Goal: Task Accomplishment & Management: Complete application form

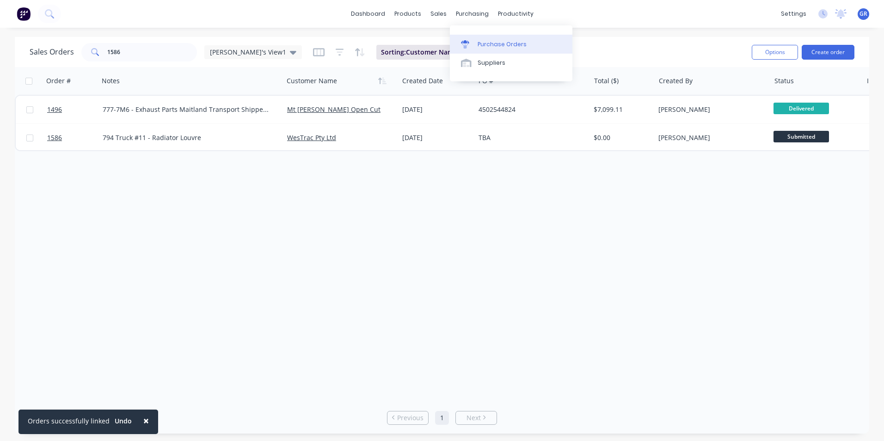
click at [500, 43] on div "Purchase Orders" at bounding box center [501, 44] width 49 height 8
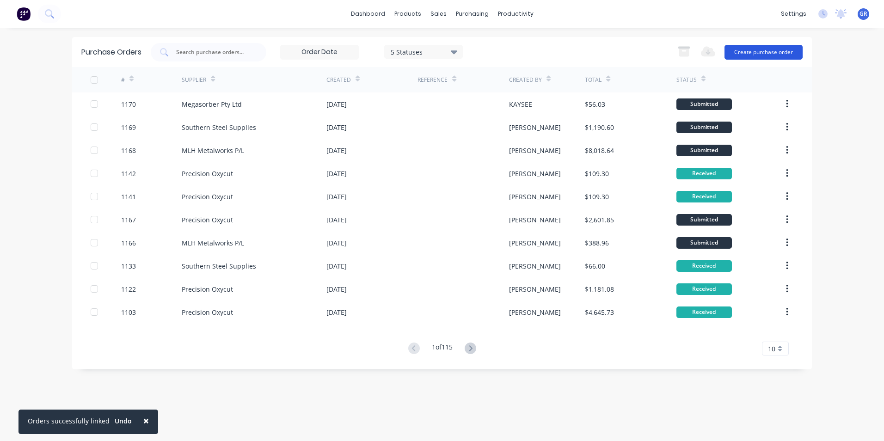
click at [765, 51] on button "Create purchase order" at bounding box center [763, 52] width 78 height 15
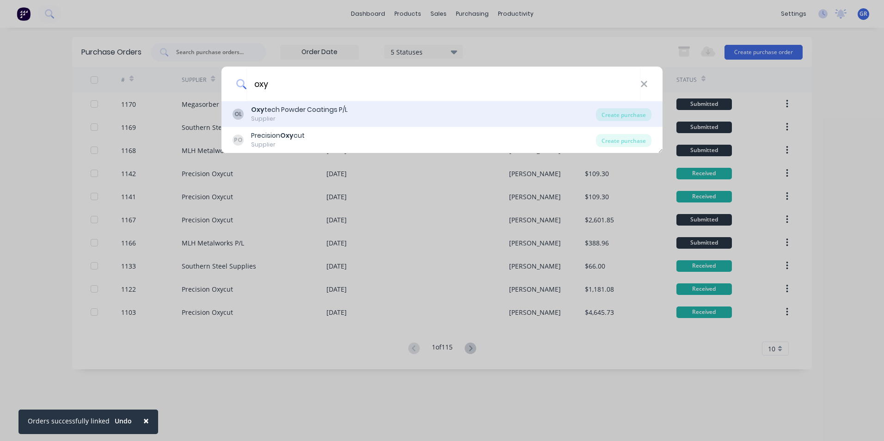
type input "oxy"
click at [258, 109] on b "Oxy" at bounding box center [257, 109] width 13 height 9
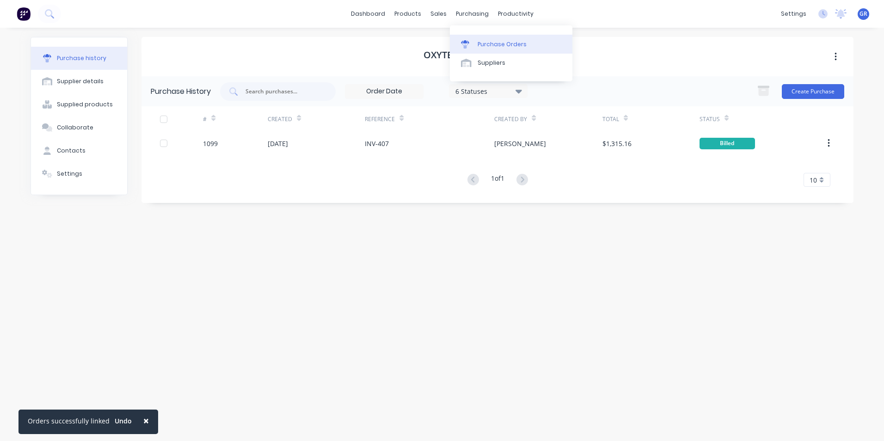
click at [508, 44] on div "Purchase Orders" at bounding box center [501, 44] width 49 height 8
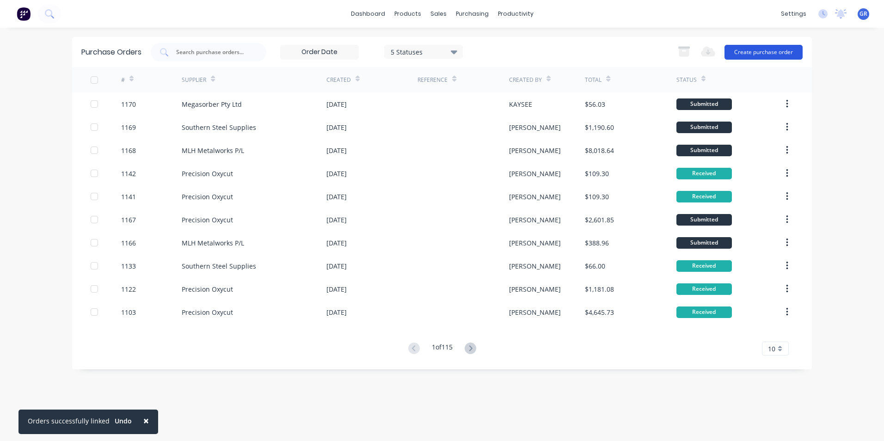
click at [756, 52] on button "Create purchase order" at bounding box center [763, 52] width 78 height 15
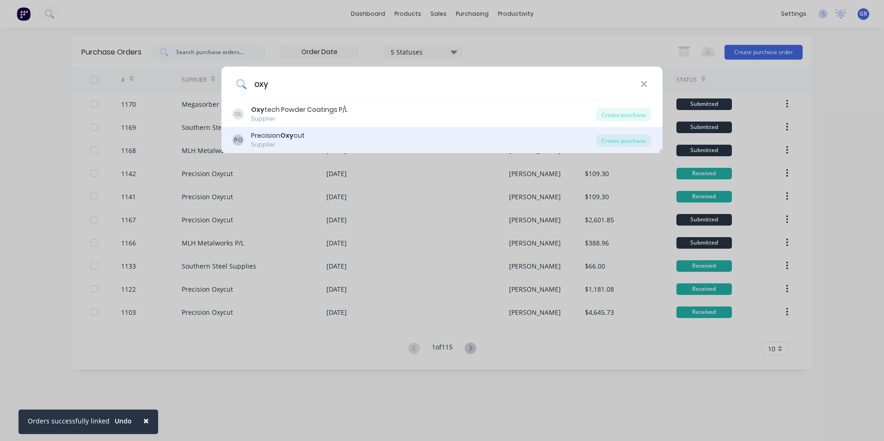
type input "oxy"
click at [254, 137] on div "Precision Oxy cut" at bounding box center [278, 136] width 54 height 10
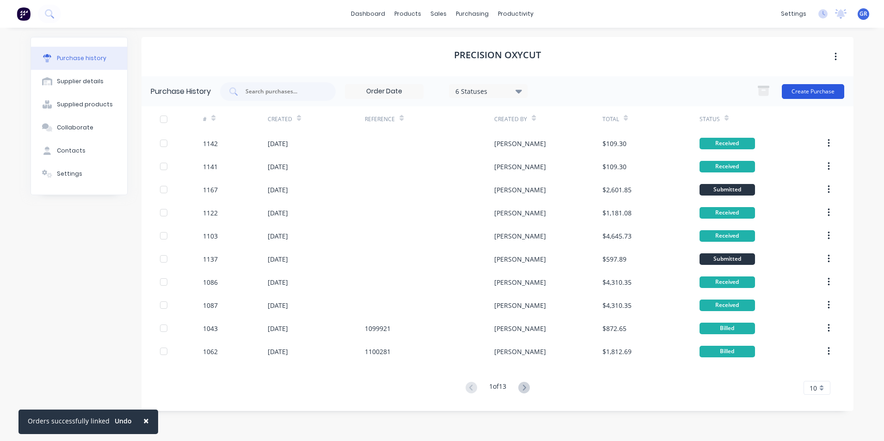
click at [812, 88] on button "Create Purchase" at bounding box center [812, 91] width 62 height 15
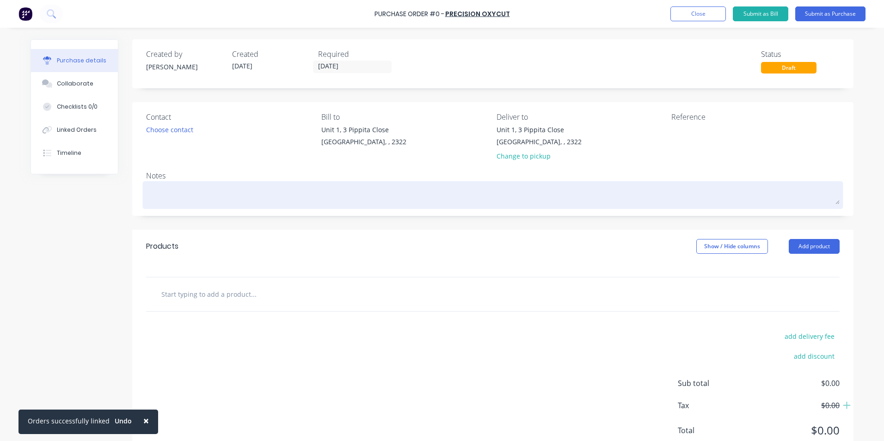
click at [201, 200] on textarea at bounding box center [492, 193] width 693 height 21
type textarea "x"
type textarea "H"
type textarea "x"
type textarea "Hu"
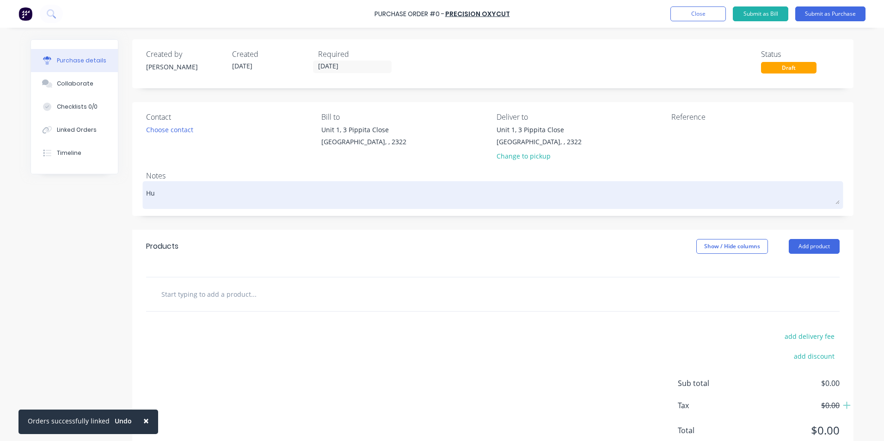
type textarea "x"
type textarea "Hus"
type textarea "x"
type textarea "Hush"
type textarea "x"
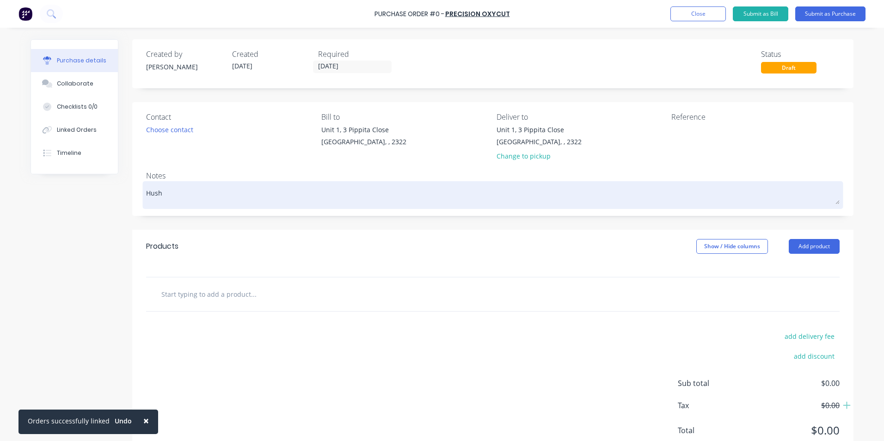
type textarea "Hushp"
type textarea "x"
type textarea "Hushpa"
type textarea "x"
type textarea "Hushpak"
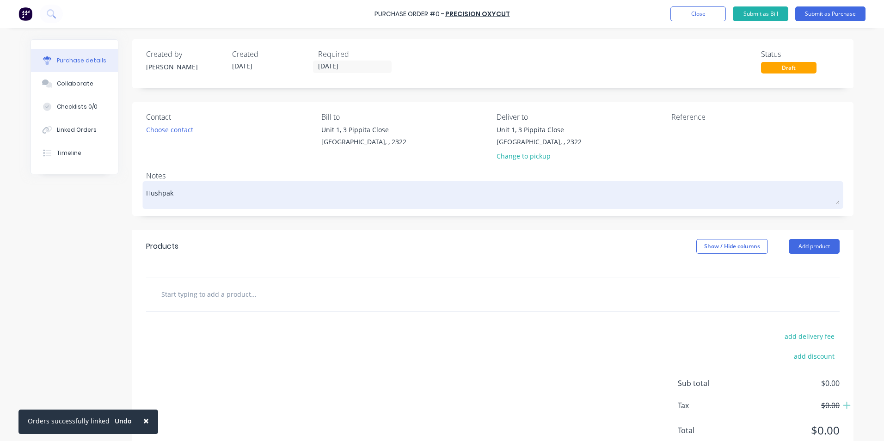
type textarea "x"
type textarea "Hushpak"
type textarea "x"
type textarea "Hushpak P"
type textarea "x"
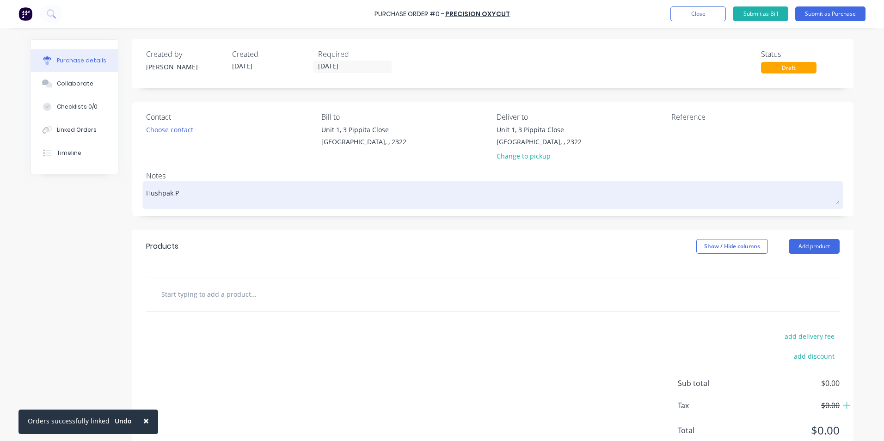
type textarea "Hushpak Pu"
type textarea "x"
type textarea "Hushpak Pur"
type textarea "x"
type textarea "Hushpak Purc"
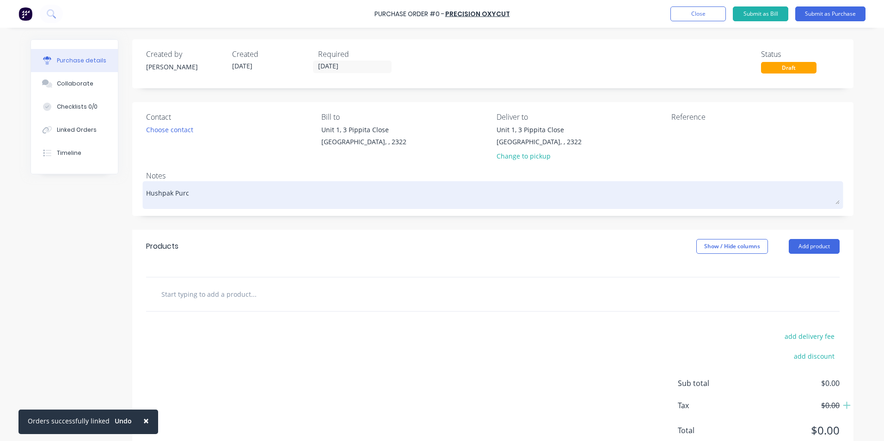
type textarea "x"
type textarea "Hushpak Purch"
type textarea "x"
type textarea "Hushpak Purcha"
type textarea "x"
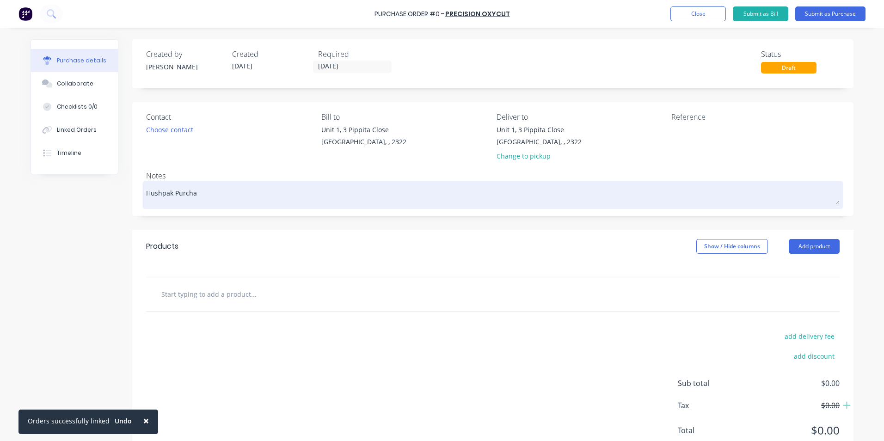
type textarea "Hushpak Purchas"
type textarea "x"
type textarea "Hushpak Purchase"
type textarea "x"
type textarea "Hushpak Purchase"
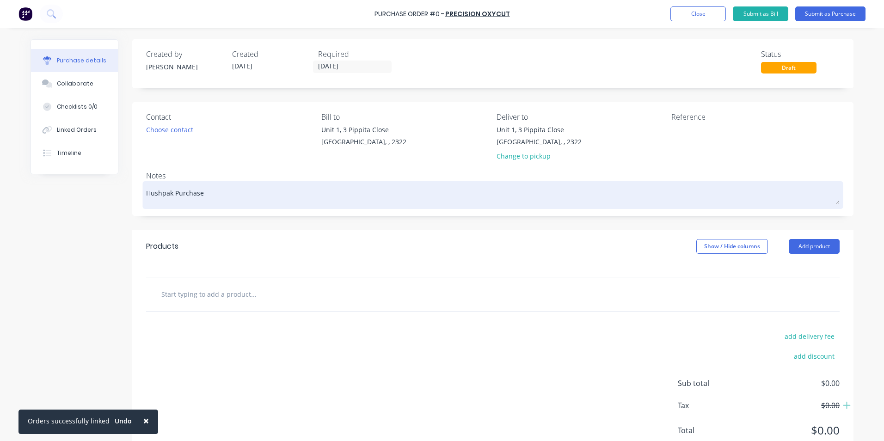
type textarea "x"
type textarea "Hushpak Purchase f"
type textarea "x"
type textarea "Hushpak Purchase fo"
type textarea "x"
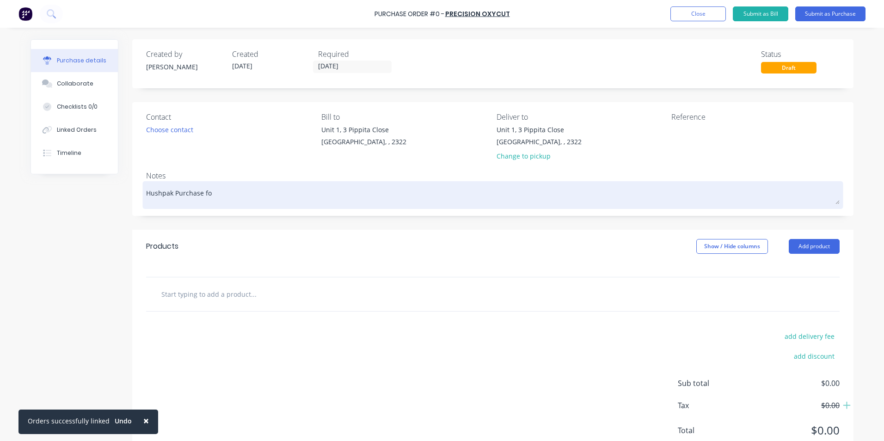
type textarea "Hushpak Purchase for"
type textarea "x"
type textarea "Hushpak Purchase for"
type textarea "x"
type textarea "Hushpak Purchase for W"
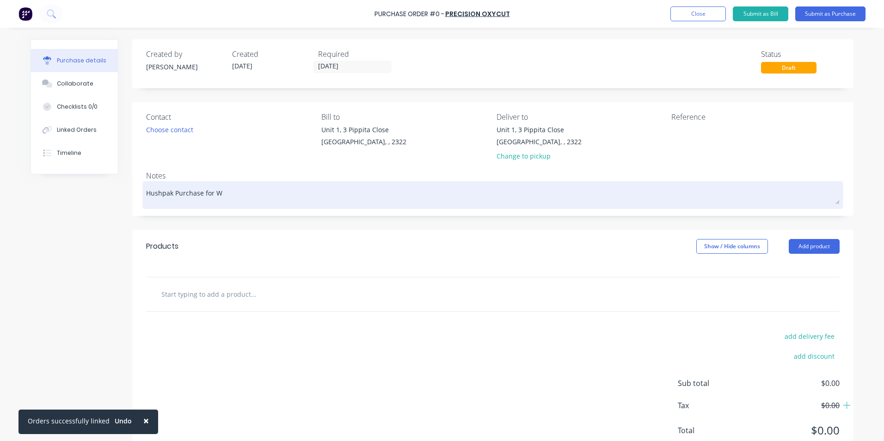
type textarea "x"
type textarea "Hushpak Purchase for We"
type textarea "x"
type textarea "Hushpak Purchase for Wel"
type textarea "x"
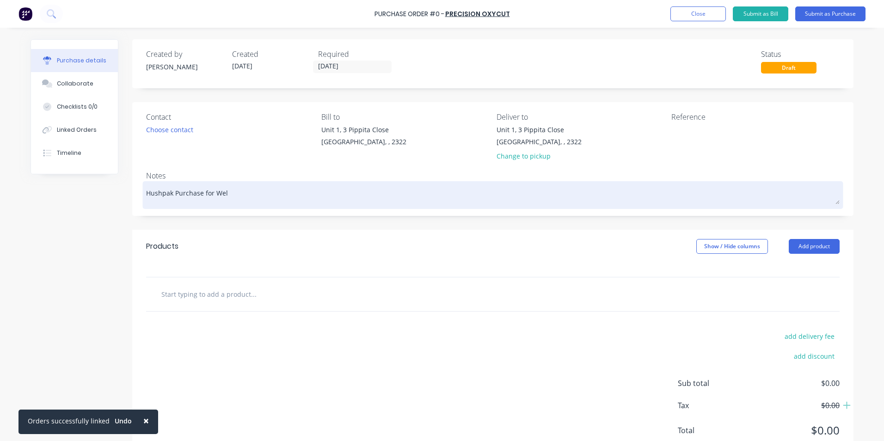
type textarea "Hushpak Purchase for Weld"
type textarea "x"
type textarea "Hushpak Purchase for Weld"
type textarea "x"
type textarea "Hushpak Purchase for Weld T"
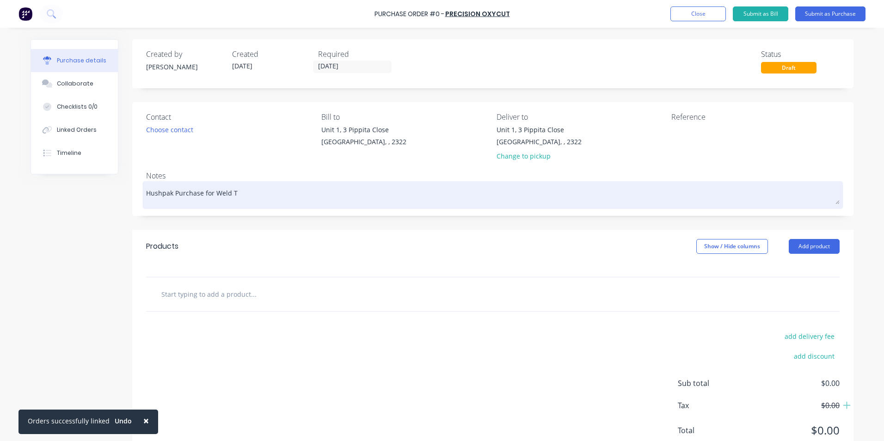
type textarea "x"
type textarea "Hushpak Purchase for Weld Te"
type textarea "x"
type textarea "Hushpak Purchase for Weld Tes"
type textarea "x"
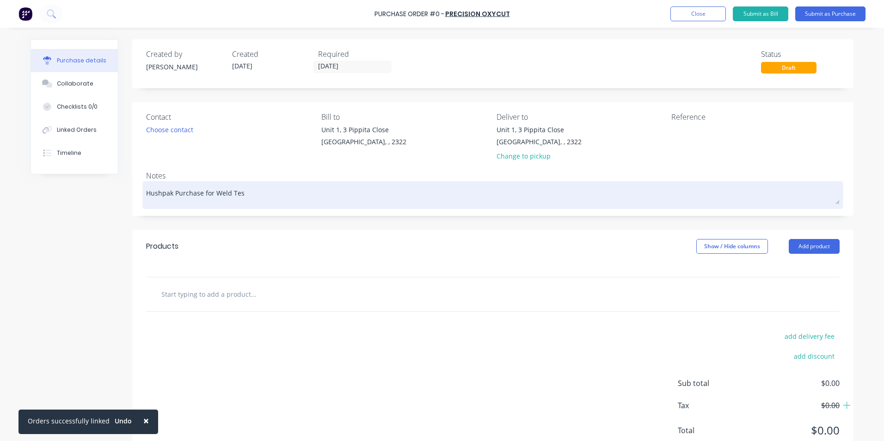
type textarea "Hushpak Purchase for Weld Test"
type textarea "x"
type textarea "Hushpak Purchase for Weld Testi"
type textarea "x"
type textarea "Hushpak Purchase for Weld Testin"
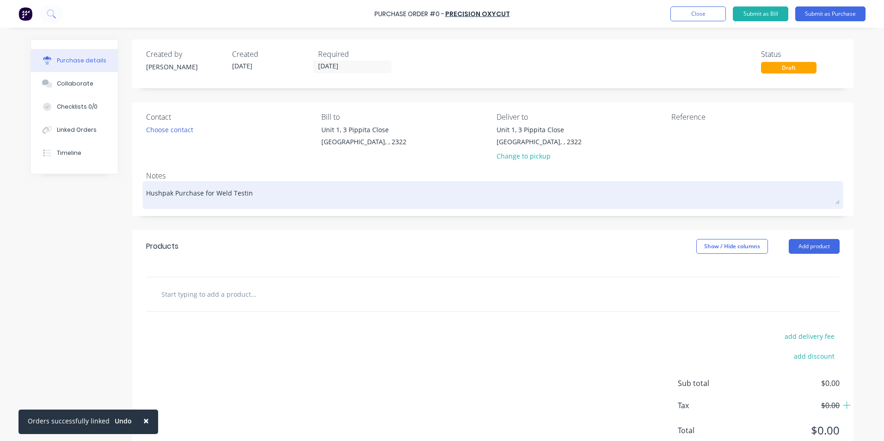
type textarea "x"
type textarea "Hushpak Purchase for Weld Testing"
type textarea "x"
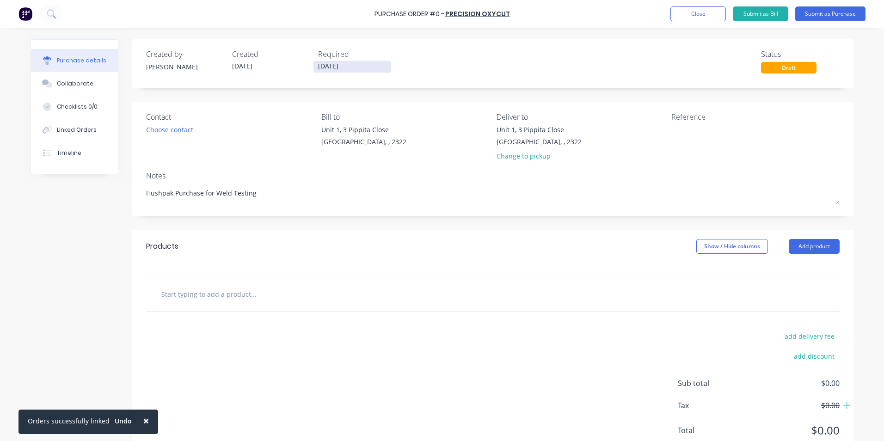
type textarea "Hushpak Purchase for Weld Testing"
type textarea "x"
type textarea "Hushpak Purchase for Weld Testing"
click at [335, 63] on input "13/08/25" at bounding box center [352, 67] width 78 height 12
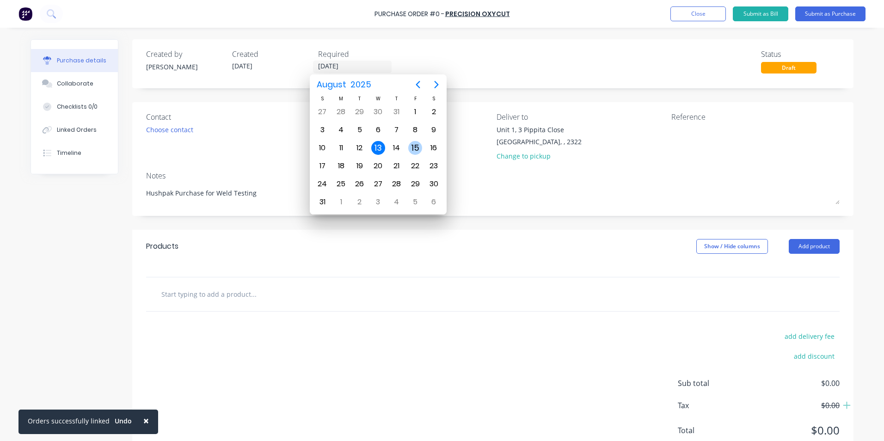
click at [417, 148] on div "15" at bounding box center [415, 148] width 14 height 14
type textarea "x"
type input "15/08/25"
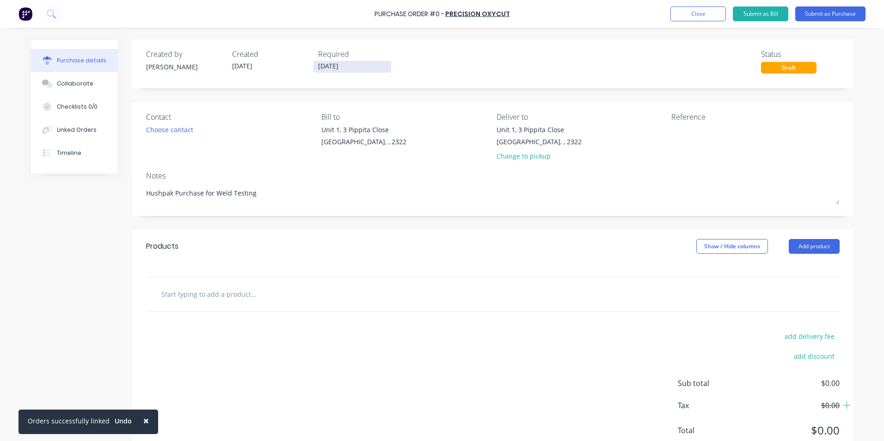
click at [336, 66] on input "15/08/25" at bounding box center [352, 67] width 78 height 12
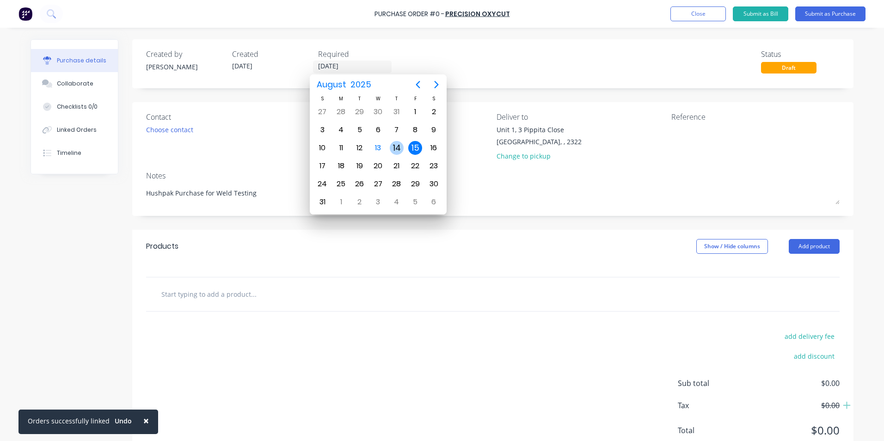
click at [399, 147] on div "14" at bounding box center [397, 148] width 14 height 14
type textarea "x"
type input "14/08/25"
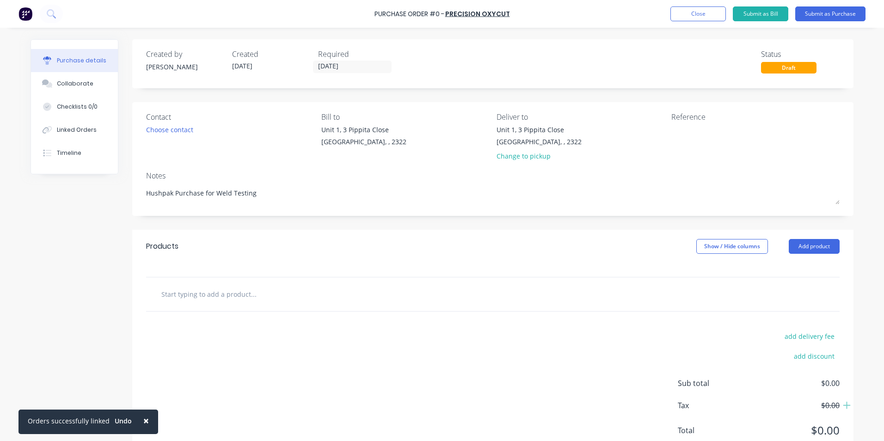
click at [197, 293] on input "text" at bounding box center [253, 294] width 185 height 18
type textarea "x"
type input "S"
type textarea "x"
type input "Su"
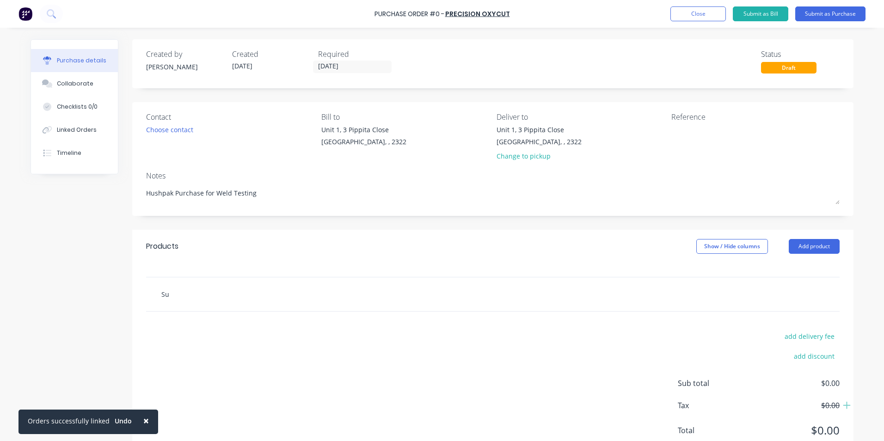
type textarea "x"
type input "Sup"
type textarea "x"
type input "Supp"
type textarea "x"
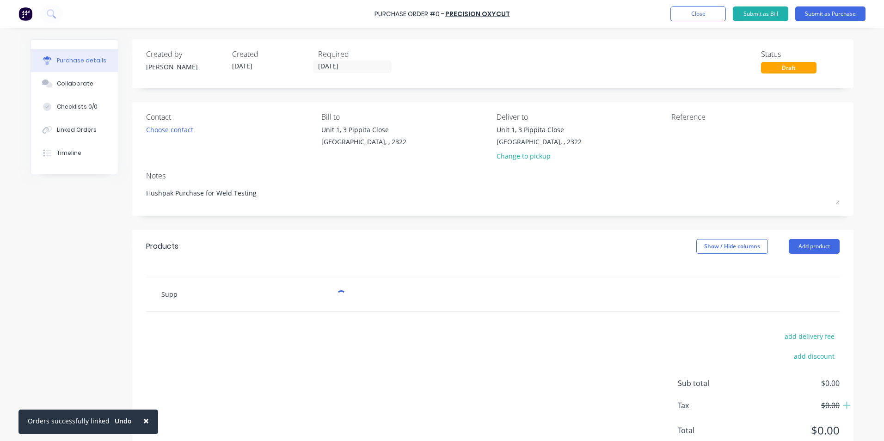
type input "Suppl"
type textarea "x"
type input "Supply"
type textarea "x"
type input "Supply"
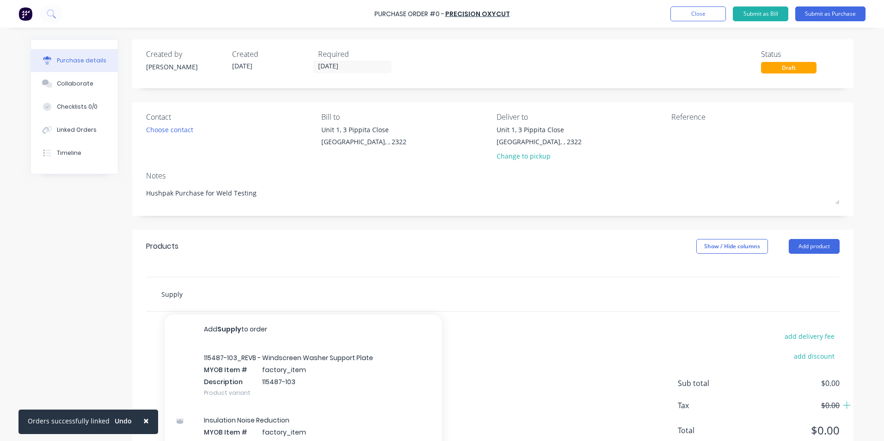
type textarea "x"
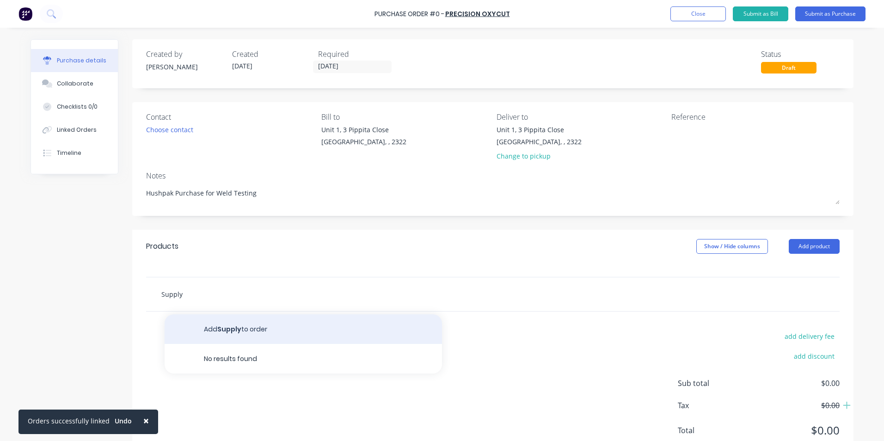
type input "Supply"
click at [229, 326] on button "Add Supply to order" at bounding box center [303, 329] width 277 height 30
type textarea "x"
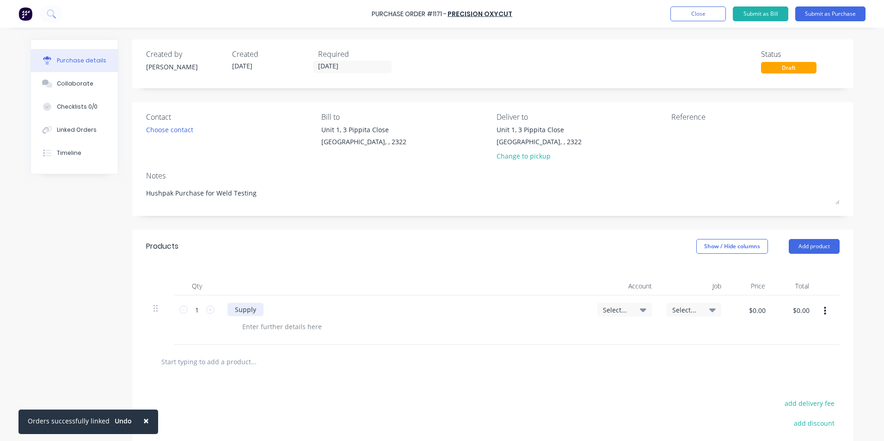
type textarea "x"
click at [256, 309] on div "Supply" at bounding box center [245, 309] width 36 height 13
drag, startPoint x: 350, startPoint y: 311, endPoint x: 371, endPoint y: 315, distance: 21.2
click at [350, 311] on div "Supply Weld Test Plates as per Quote" at bounding box center [292, 309] width 131 height 13
click at [610, 310] on span "Select..." at bounding box center [617, 310] width 28 height 10
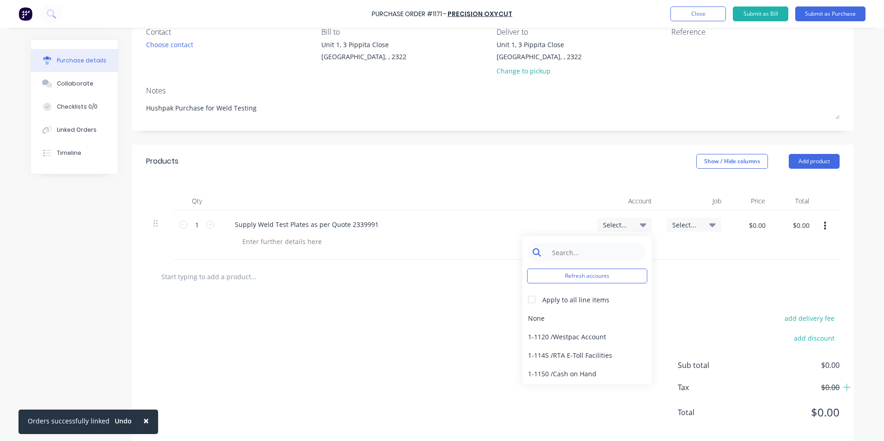
scroll to position [99, 0]
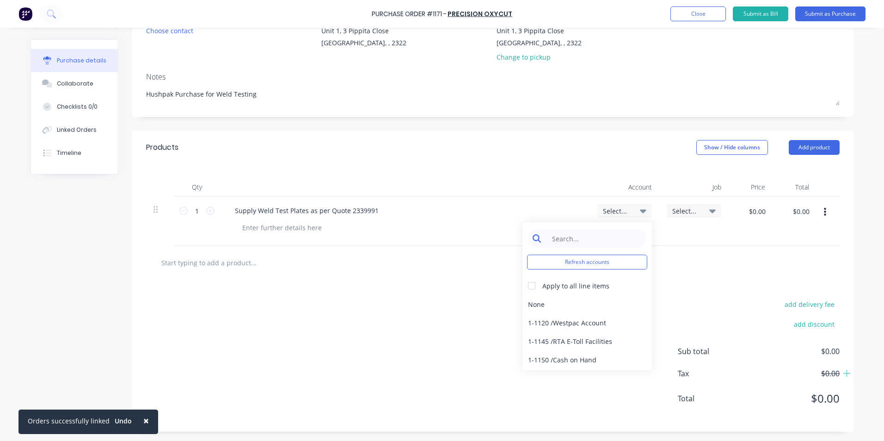
type textarea "x"
click at [554, 234] on input at bounding box center [594, 238] width 95 height 18
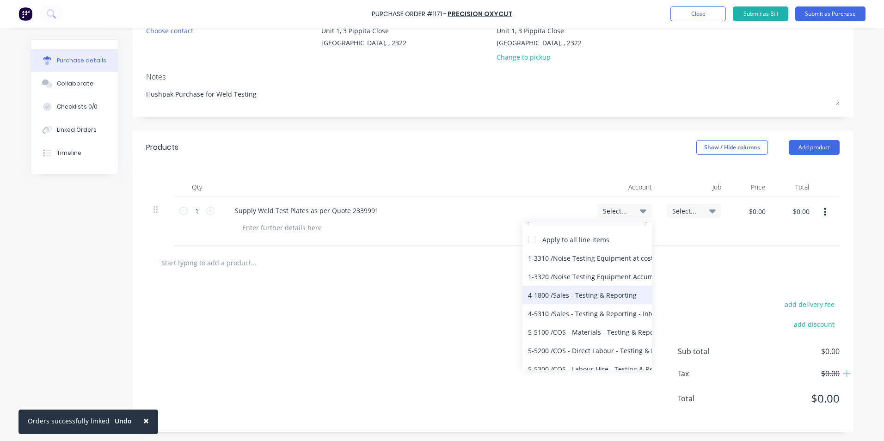
type input "test"
click at [615, 296] on div "4-1800 / Sales - Testing & Reporting" at bounding box center [586, 295] width 129 height 18
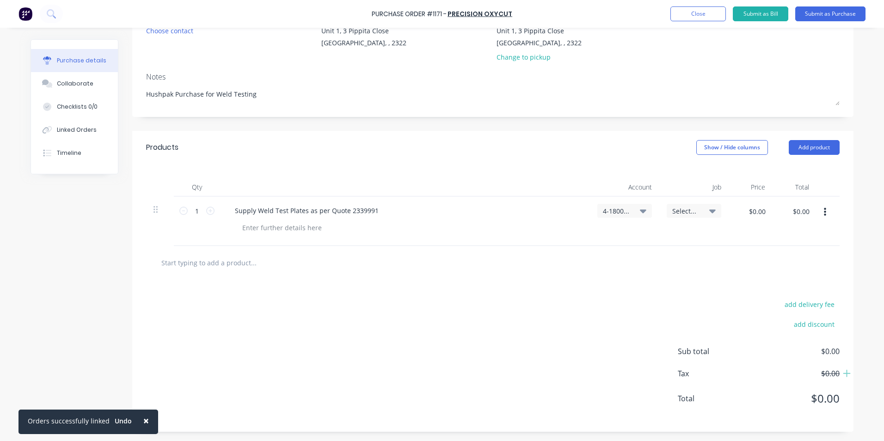
click at [626, 204] on div "4-1800 / Sales - Testing & Reporting" at bounding box center [624, 211] width 55 height 14
type textarea "x"
click at [560, 233] on input at bounding box center [594, 238] width 95 height 18
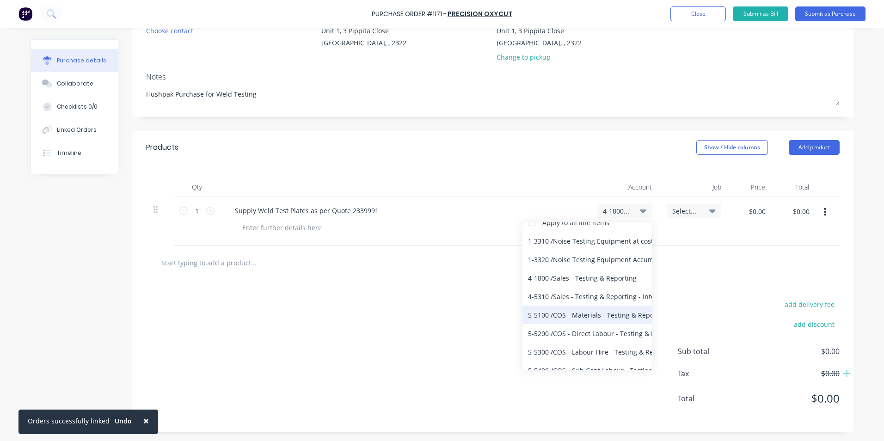
scroll to position [73, 0]
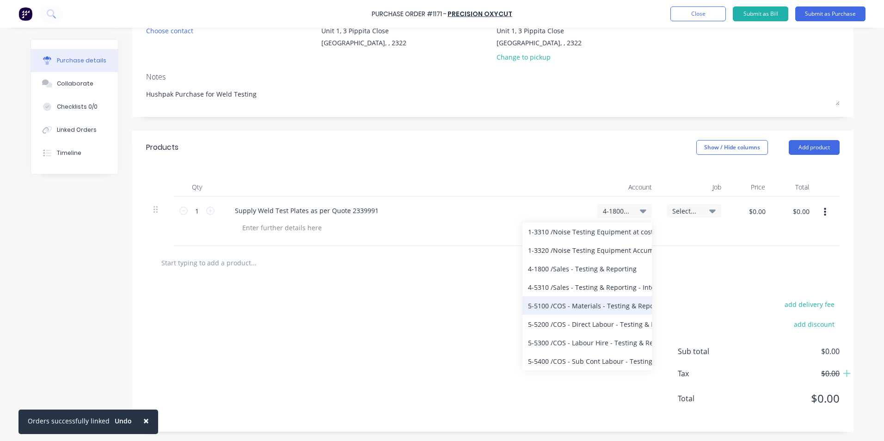
type input "testing"
click at [614, 305] on div "5-5100 / COS - Materials - Testing & Reporting" at bounding box center [586, 305] width 129 height 18
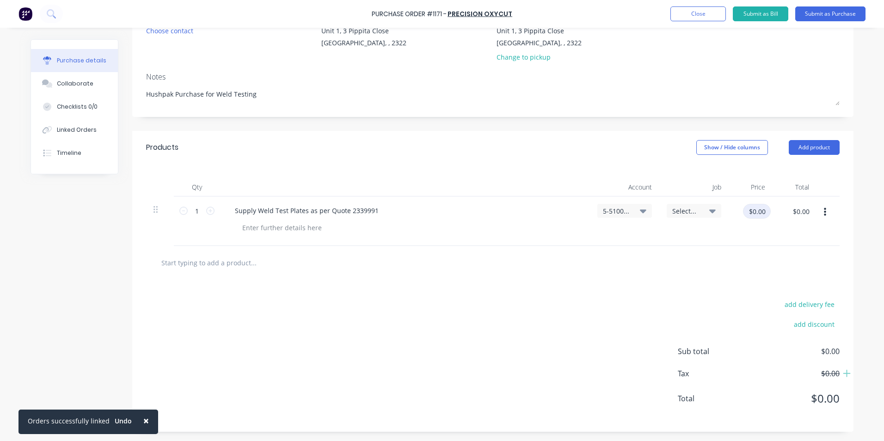
click at [754, 207] on input "$0.00" at bounding box center [757, 211] width 28 height 15
click at [818, 146] on button "Add product" at bounding box center [813, 147] width 51 height 15
click at [780, 249] on div "Notes (Internal)" at bounding box center [795, 244] width 71 height 13
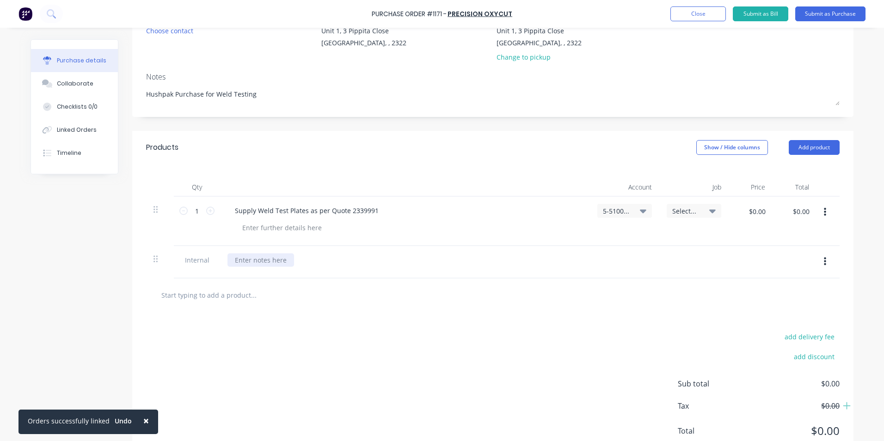
type textarea "x"
click at [254, 257] on div at bounding box center [260, 259] width 67 height 13
type textarea "x"
click at [757, 213] on input "$0.00" at bounding box center [757, 211] width 28 height 15
type input "489.68"
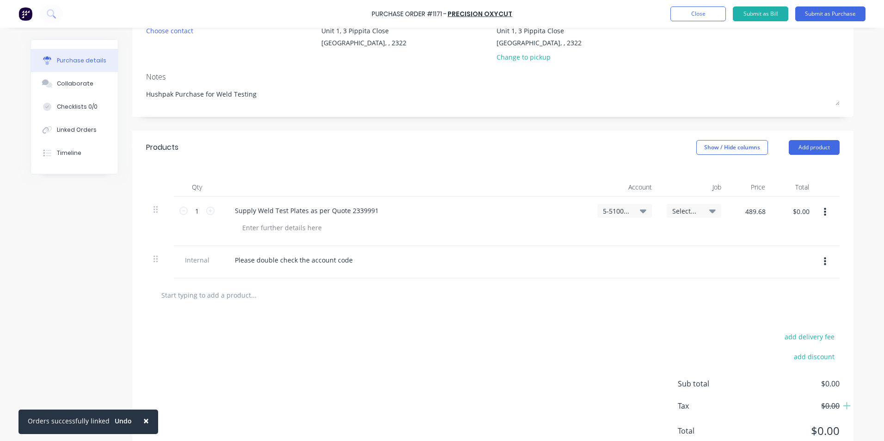
type textarea "x"
type input "$489.68"
click at [782, 237] on div "$489.68 $0.00" at bounding box center [794, 220] width 44 height 49
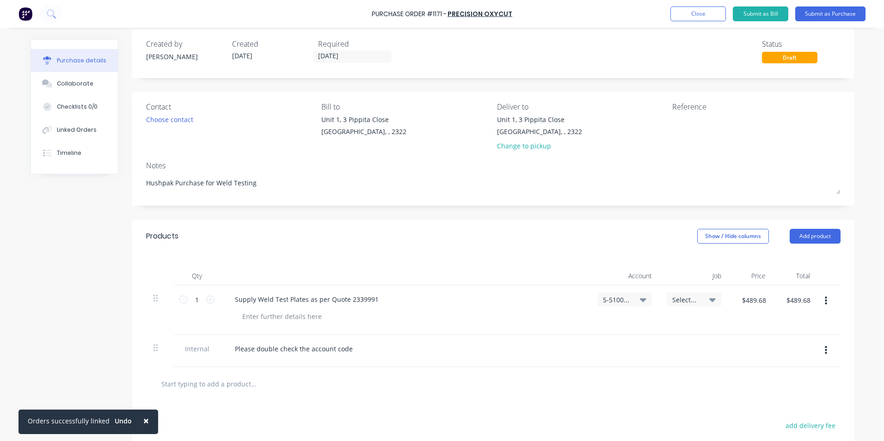
scroll to position [0, 0]
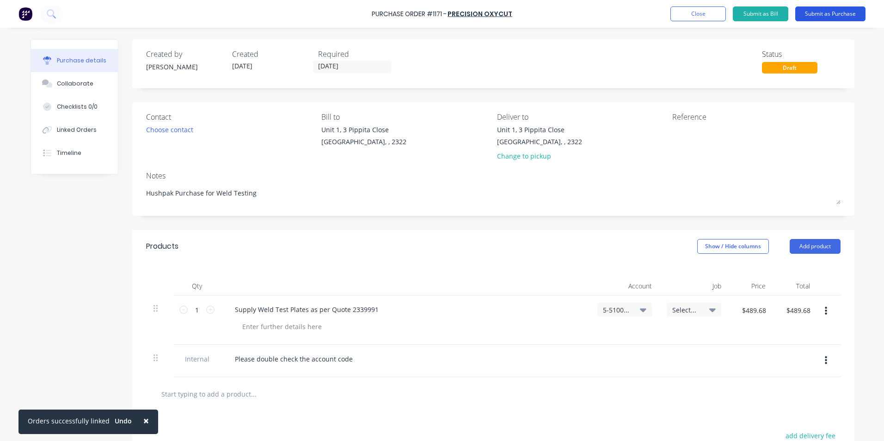
click at [823, 13] on button "Submit as Purchase" at bounding box center [830, 13] width 70 height 15
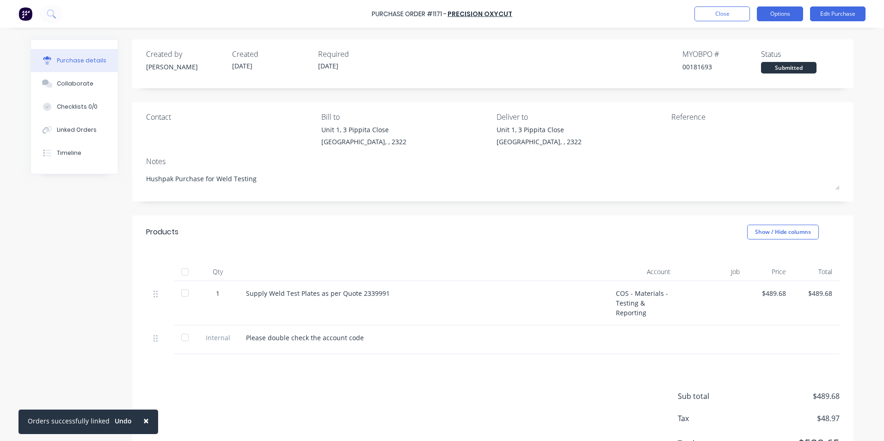
click at [786, 16] on button "Options" at bounding box center [779, 13] width 46 height 15
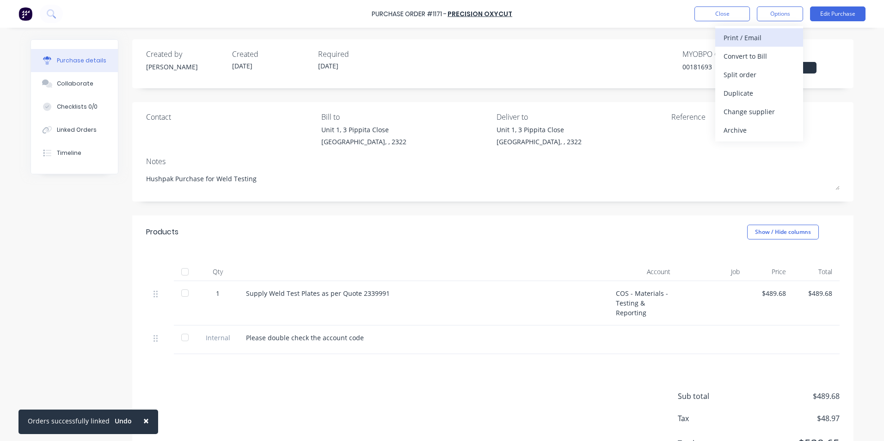
click at [756, 40] on div "Print / Email" at bounding box center [758, 37] width 71 height 13
click at [762, 55] on div "With pricing" at bounding box center [758, 55] width 71 height 13
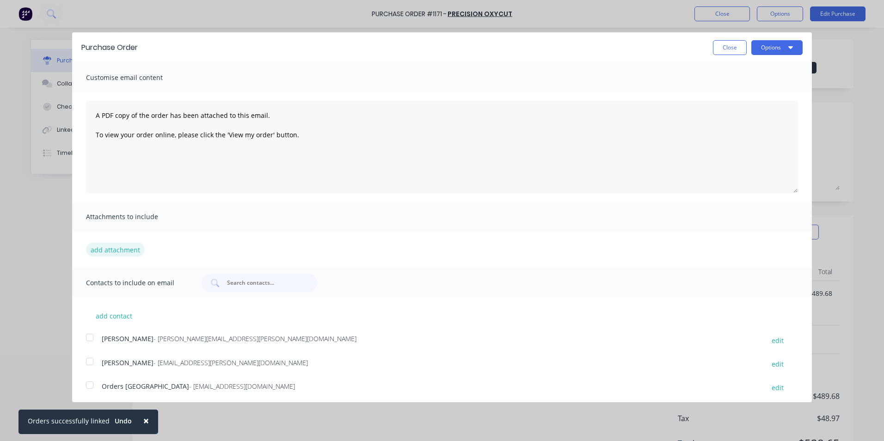
click at [124, 247] on button "add attachment" at bounding box center [115, 250] width 59 height 14
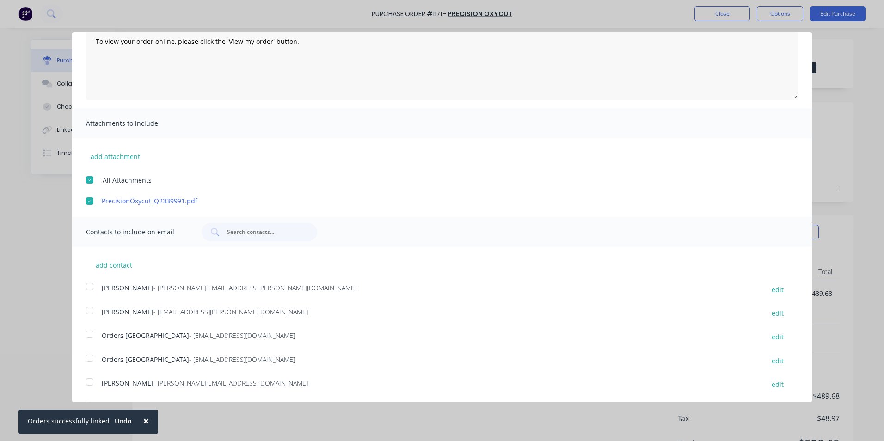
scroll to position [116, 0]
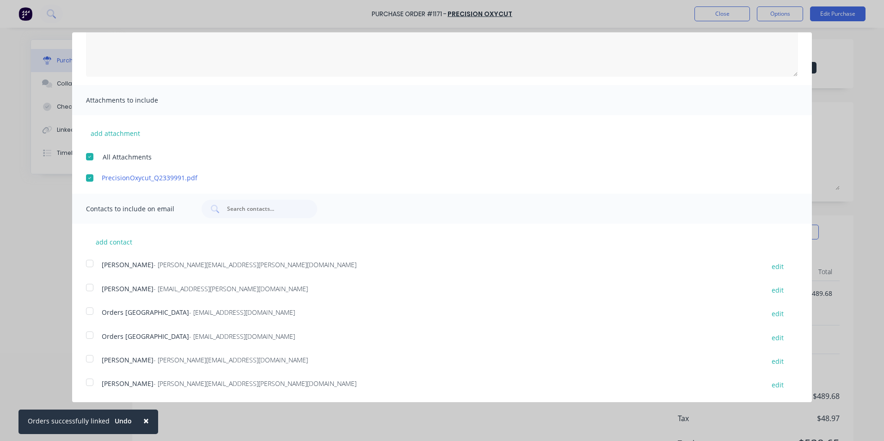
click at [89, 264] on div at bounding box center [89, 263] width 18 height 18
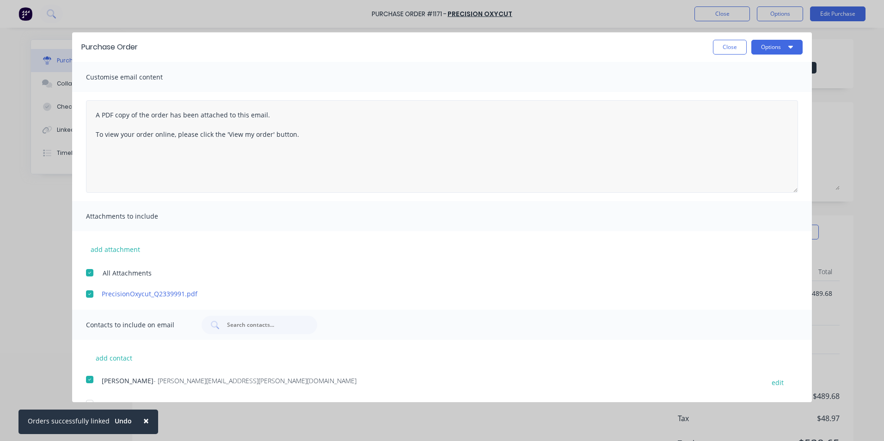
scroll to position [0, 0]
click at [762, 48] on button "Options" at bounding box center [776, 47] width 51 height 15
click at [732, 88] on div "Email" at bounding box center [758, 89] width 71 height 13
type textarea "x"
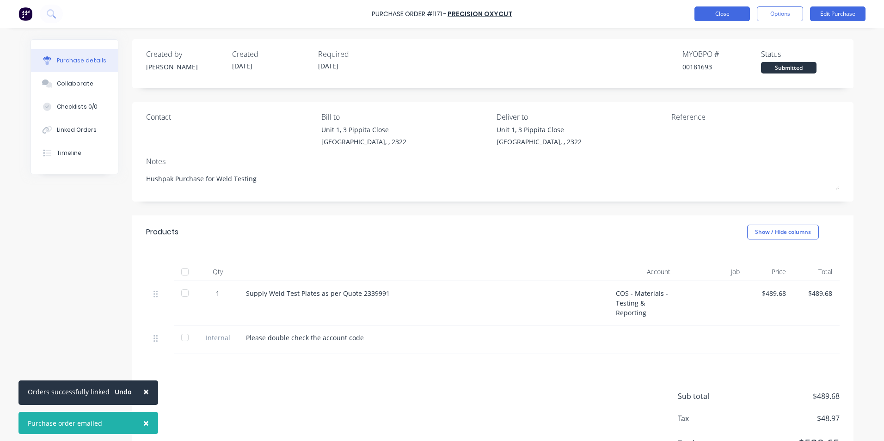
click at [724, 12] on button "Close" at bounding box center [721, 13] width 55 height 15
